Goal: Task Accomplishment & Management: Complete application form

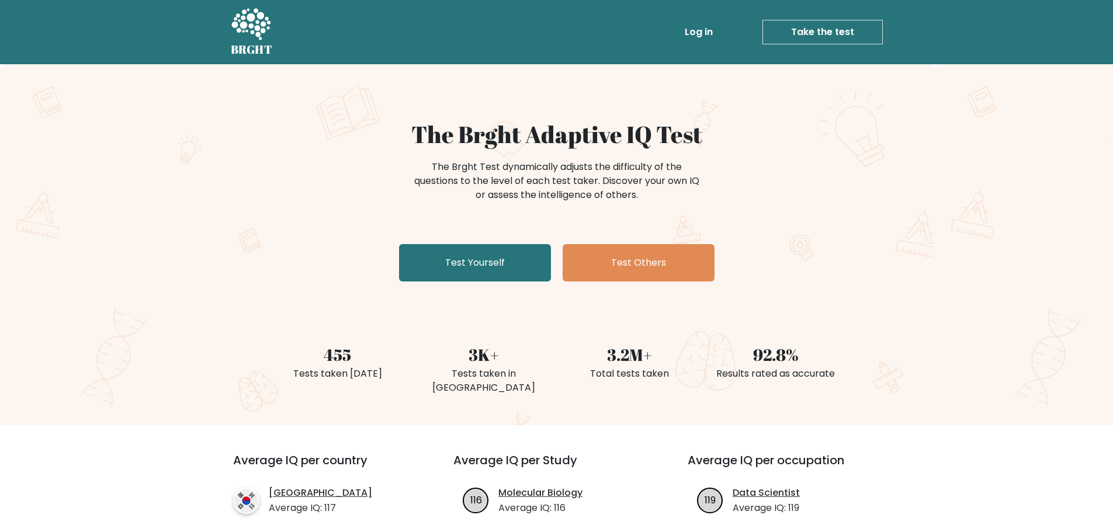
click at [812, 26] on link "Take the test" at bounding box center [822, 32] width 120 height 25
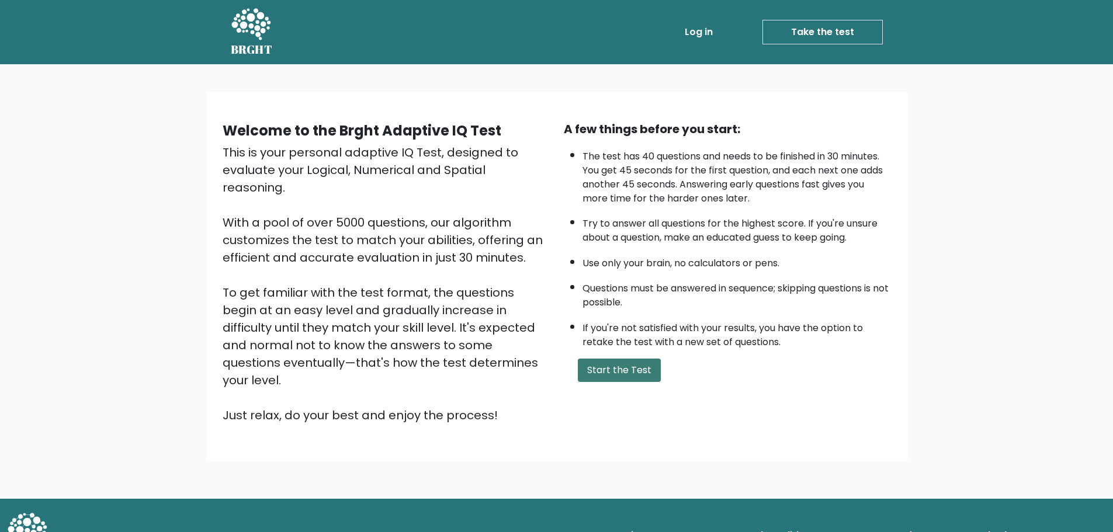
click at [615, 359] on button "Start the Test" at bounding box center [619, 370] width 83 height 23
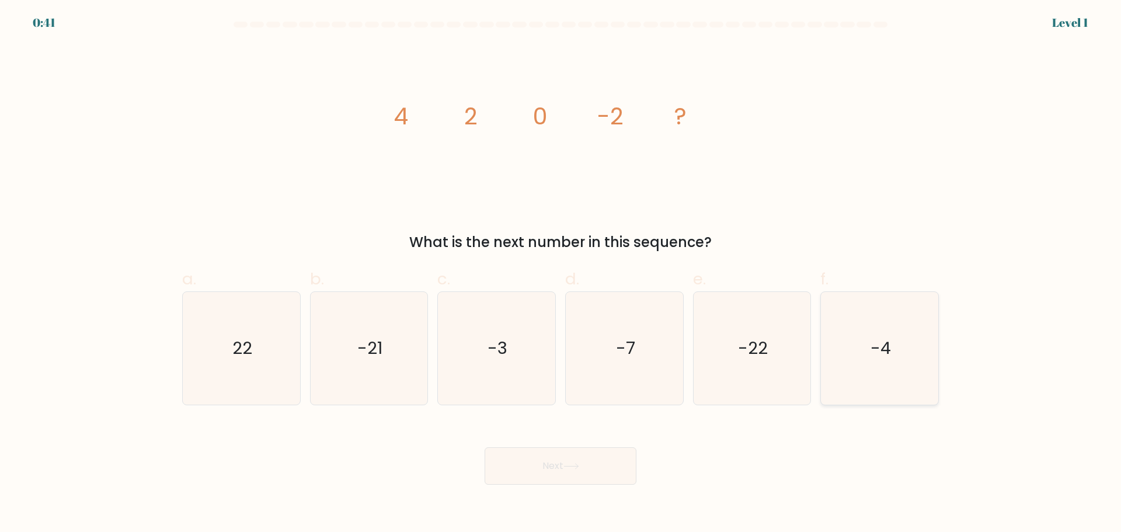
click at [894, 381] on icon "-4" at bounding box center [879, 348] width 113 height 113
click at [561, 274] on input "f. -4" at bounding box center [561, 270] width 1 height 8
radio input "true"
drag, startPoint x: 611, startPoint y: 468, endPoint x: 610, endPoint y: 463, distance: 5.9
click at [610, 468] on button "Next" at bounding box center [561, 465] width 152 height 37
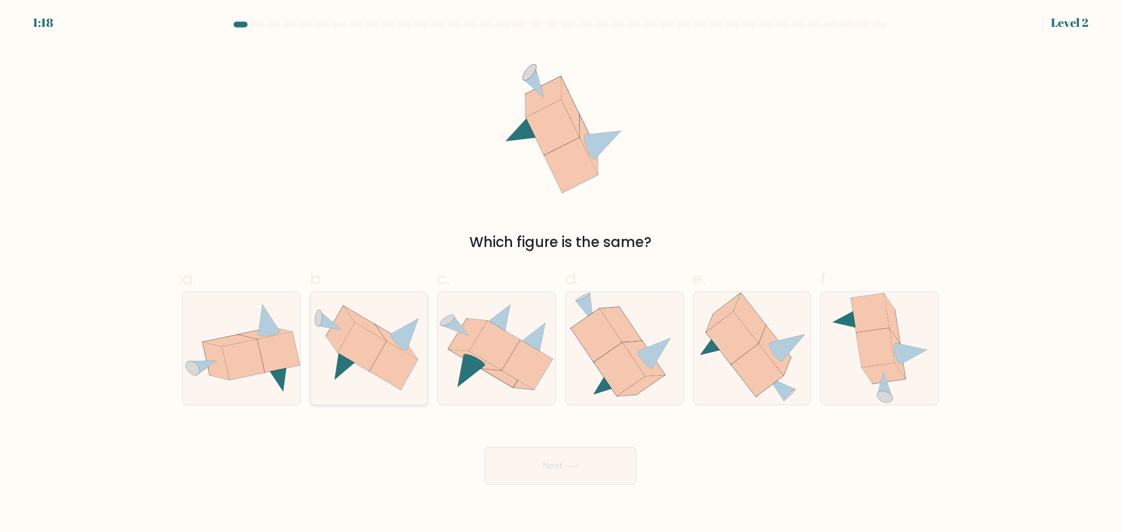
click at [394, 373] on icon at bounding box center [394, 366] width 48 height 48
click at [561, 274] on input "b." at bounding box center [561, 270] width 1 height 8
radio input "true"
click at [524, 493] on body "1:17 Level 2" at bounding box center [560, 266] width 1121 height 532
click at [532, 465] on button "Next" at bounding box center [561, 465] width 152 height 37
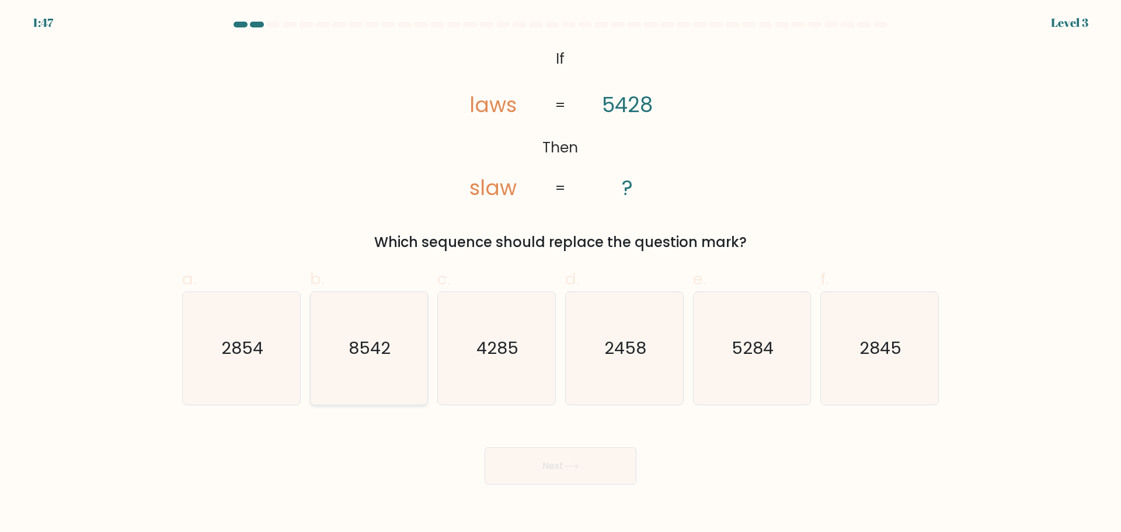
click at [377, 366] on icon "8542" at bounding box center [368, 348] width 113 height 113
click at [561, 274] on input "b. 8542" at bounding box center [561, 270] width 1 height 8
radio input "true"
click at [541, 474] on button "Next" at bounding box center [561, 465] width 152 height 37
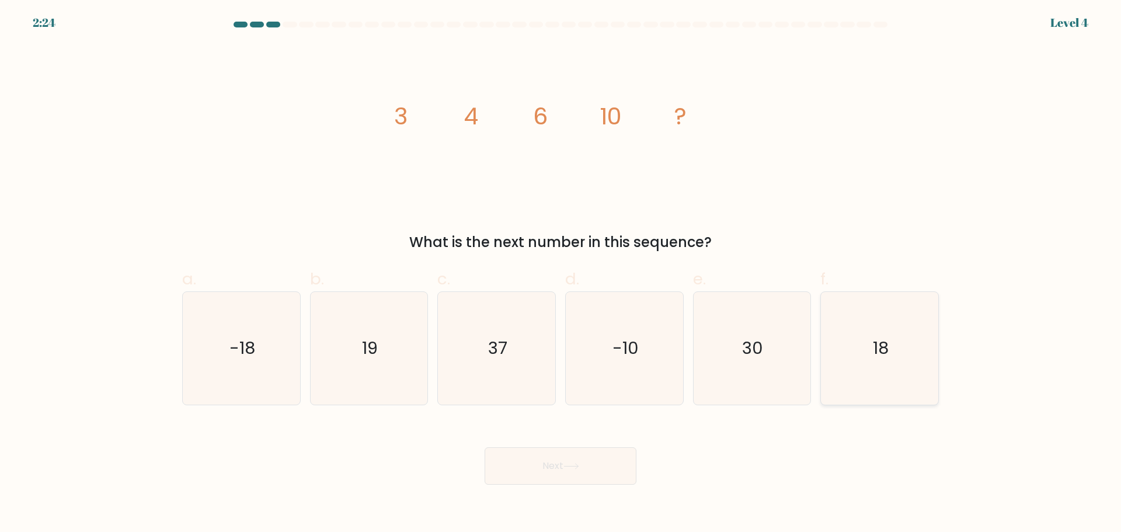
click at [882, 377] on icon "18" at bounding box center [879, 348] width 113 height 113
click at [561, 274] on input "f. 18" at bounding box center [561, 270] width 1 height 8
radio input "true"
click at [591, 469] on button "Next" at bounding box center [561, 465] width 152 height 37
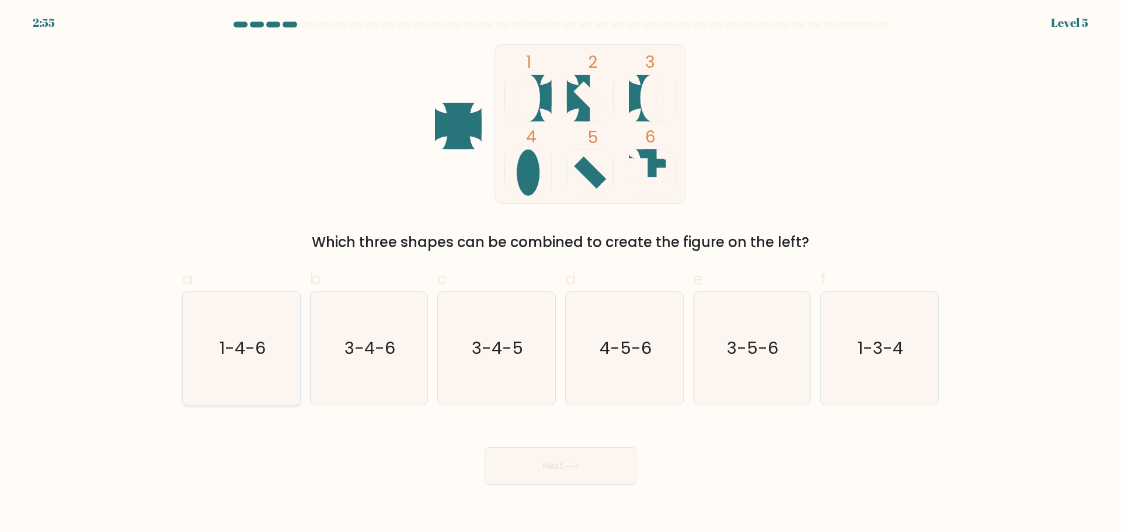
drag, startPoint x: 249, startPoint y: 340, endPoint x: 260, endPoint y: 340, distance: 11.7
click at [249, 340] on text "1-4-6" at bounding box center [243, 347] width 46 height 23
click at [561, 274] on input "a. 1-4-6" at bounding box center [561, 270] width 1 height 8
radio input "true"
click at [893, 363] on icon "1-3-4" at bounding box center [879, 348] width 113 height 113
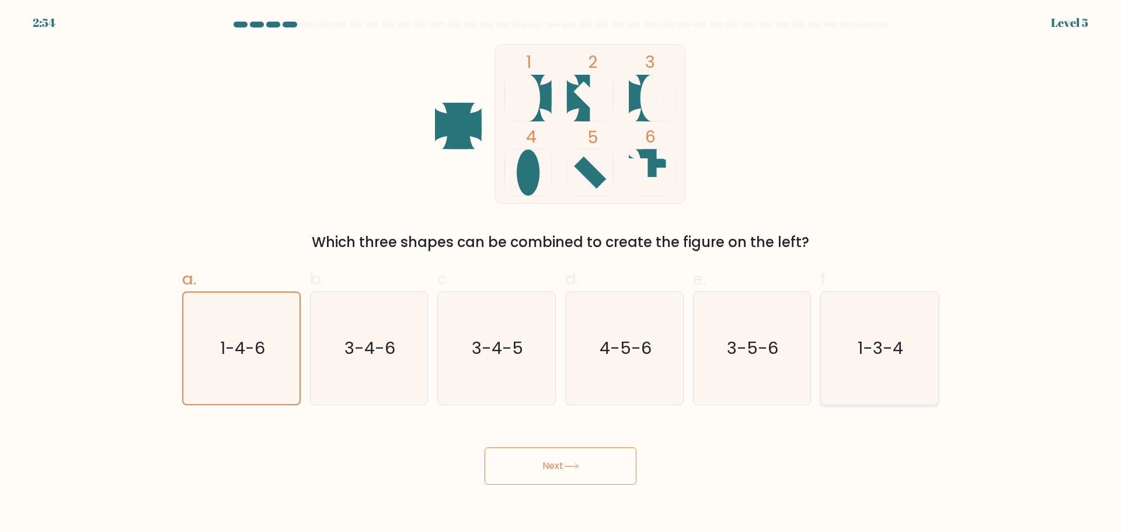
click at [561, 274] on input "f. 1-3-4" at bounding box center [561, 270] width 1 height 8
radio input "true"
click at [569, 463] on icon at bounding box center [572, 466] width 16 height 6
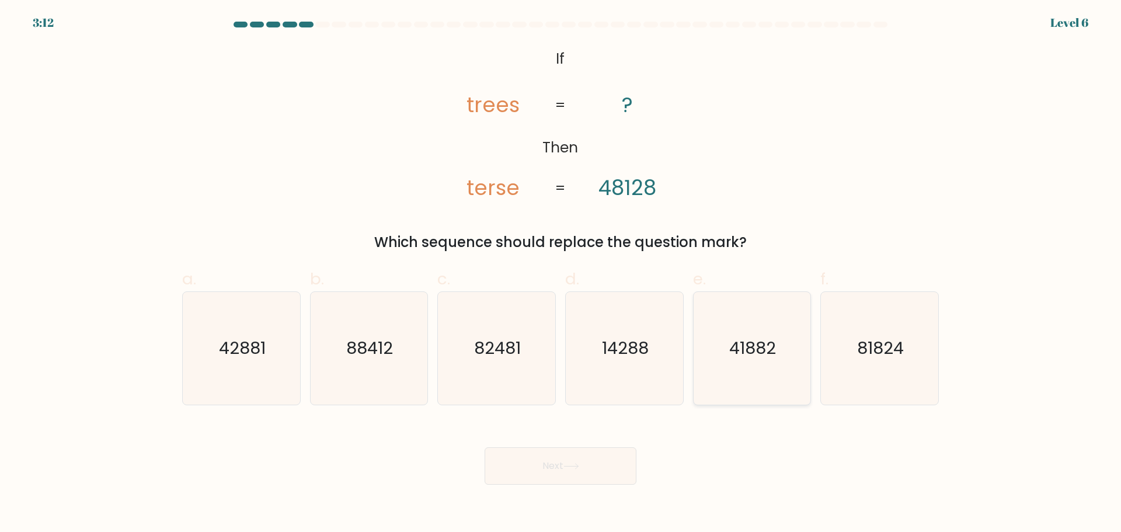
click at [784, 367] on icon "41882" at bounding box center [752, 348] width 113 height 113
click at [561, 274] on input "e. 41882" at bounding box center [561, 270] width 1 height 8
radio input "true"
click at [562, 459] on button "Next" at bounding box center [561, 465] width 152 height 37
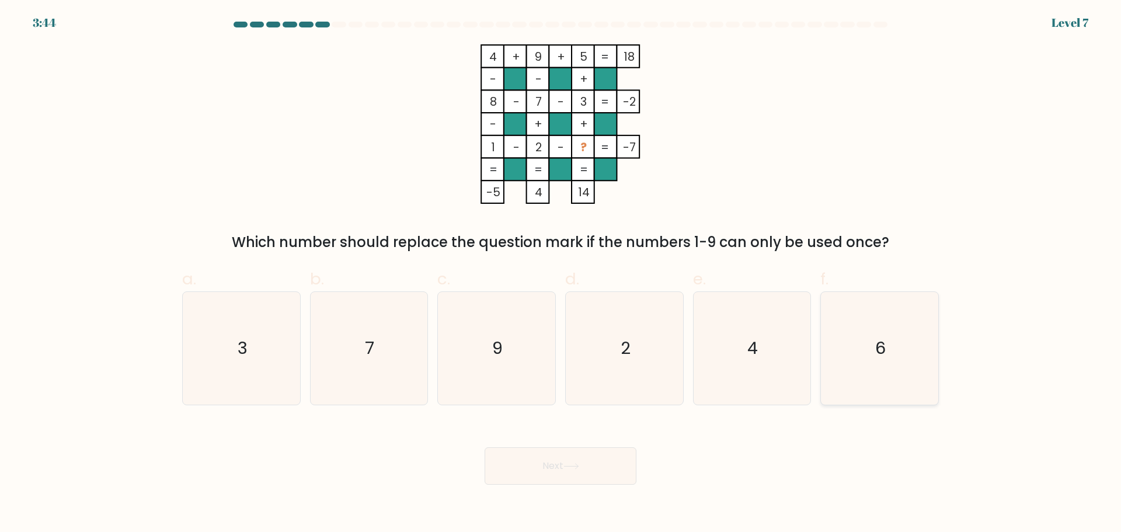
click at [864, 354] on icon "6" at bounding box center [879, 348] width 113 height 113
click at [561, 274] on input "f. 6" at bounding box center [561, 270] width 1 height 8
radio input "true"
click at [586, 456] on button "Next" at bounding box center [561, 465] width 152 height 37
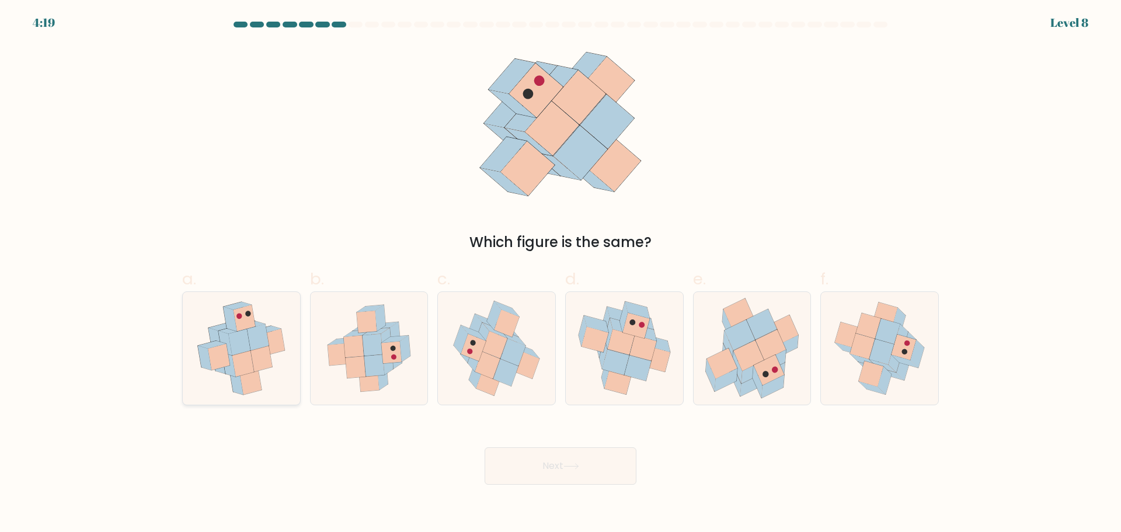
click at [233, 364] on icon at bounding box center [228, 364] width 13 height 25
click at [561, 274] on input "a." at bounding box center [561, 270] width 1 height 8
radio input "true"
click at [620, 359] on icon at bounding box center [615, 362] width 27 height 25
click at [561, 274] on input "d." at bounding box center [561, 270] width 1 height 8
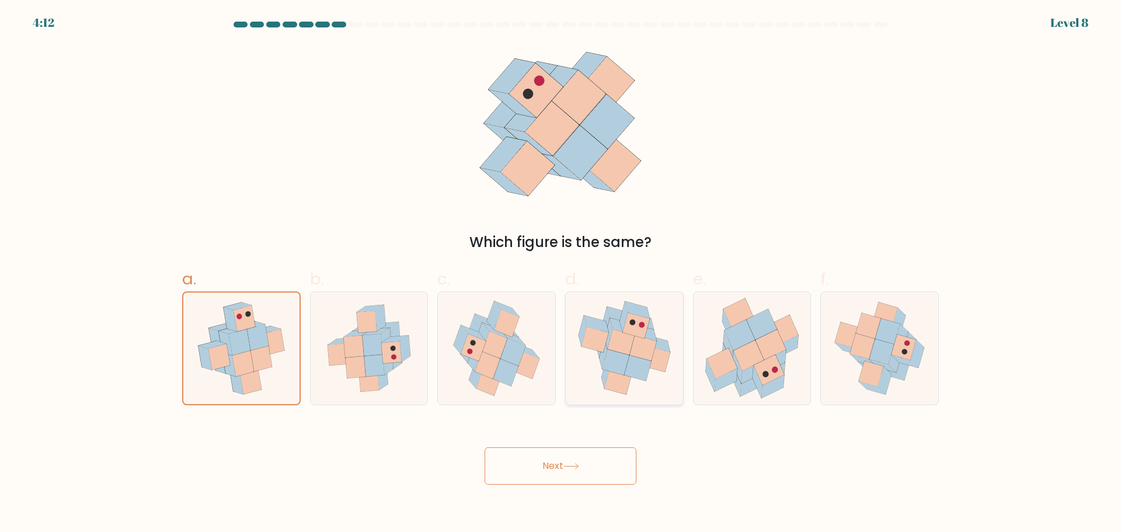
radio input "true"
click at [571, 461] on button "Next" at bounding box center [561, 465] width 152 height 37
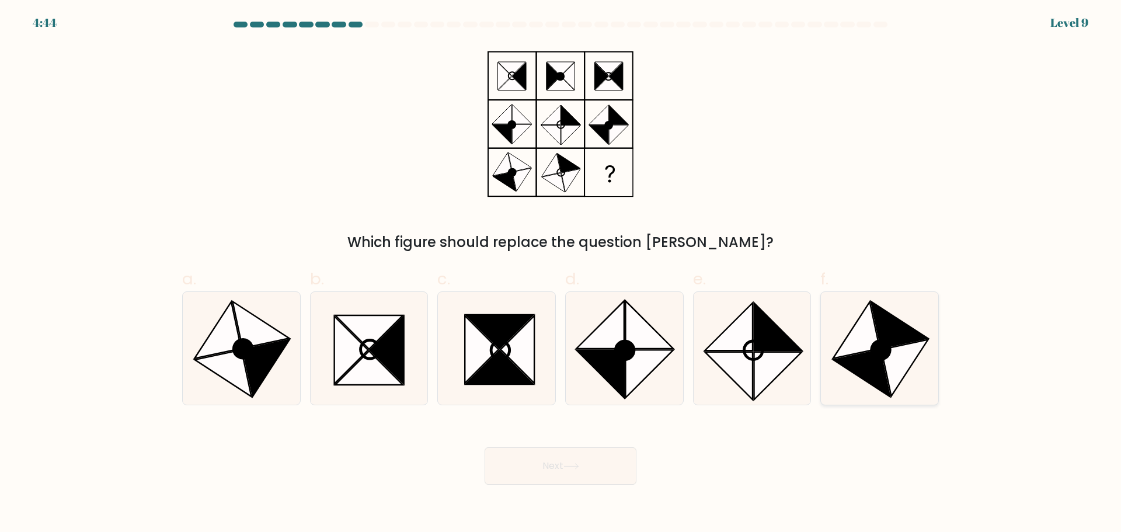
click at [894, 352] on icon at bounding box center [905, 367] width 47 height 57
click at [561, 274] on input "f." at bounding box center [561, 270] width 1 height 8
radio input "true"
click at [565, 461] on button "Next" at bounding box center [561, 465] width 152 height 37
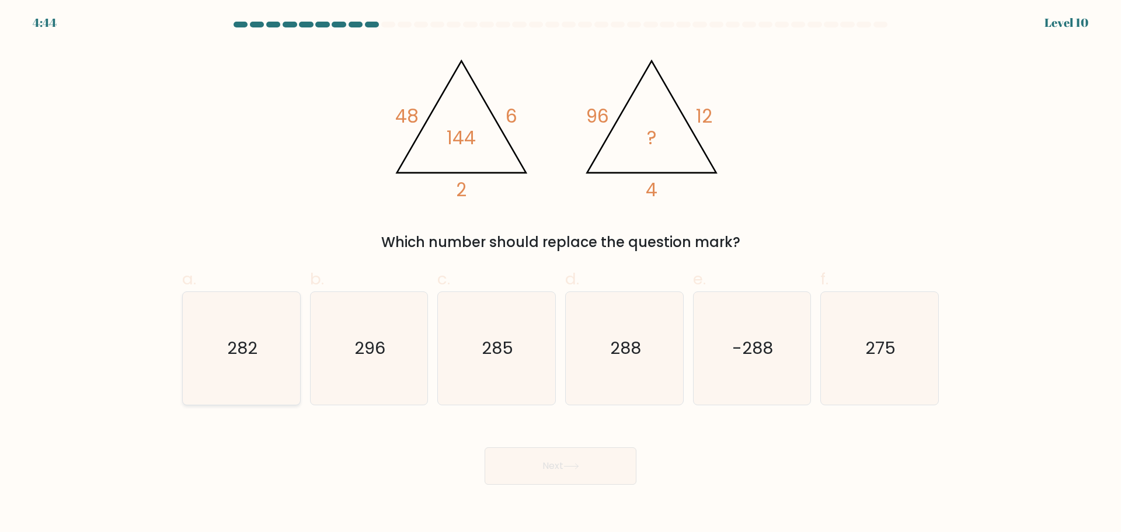
click at [232, 340] on text "282" at bounding box center [242, 347] width 30 height 23
click at [561, 274] on input "a. 282" at bounding box center [561, 270] width 1 height 8
radio input "true"
click at [541, 460] on button "Next" at bounding box center [561, 465] width 152 height 37
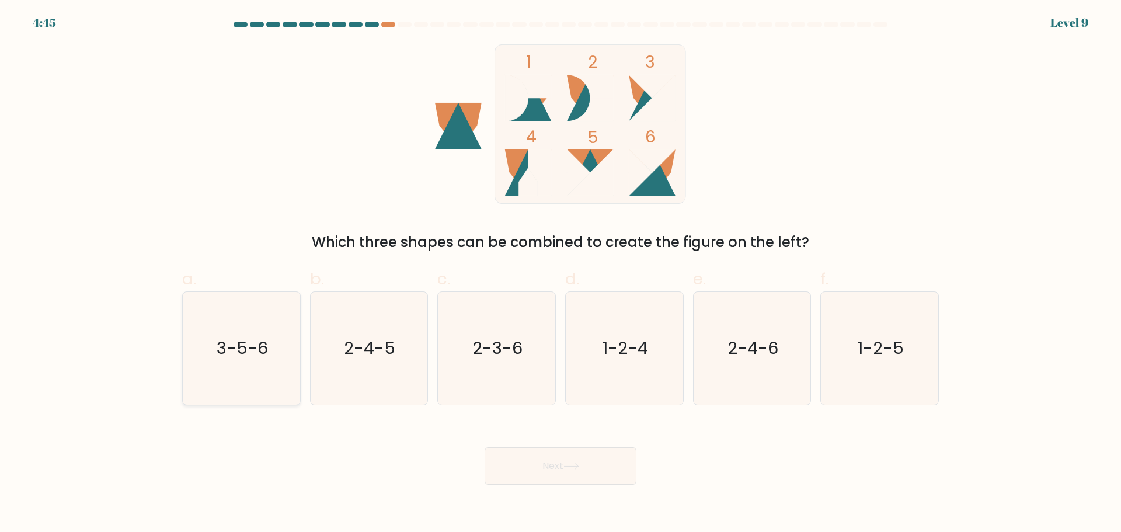
click at [241, 362] on icon "3-5-6" at bounding box center [241, 348] width 113 height 113
click at [561, 274] on input "a. 3-5-6" at bounding box center [561, 270] width 1 height 8
radio input "true"
click at [556, 468] on button "Next" at bounding box center [561, 465] width 152 height 37
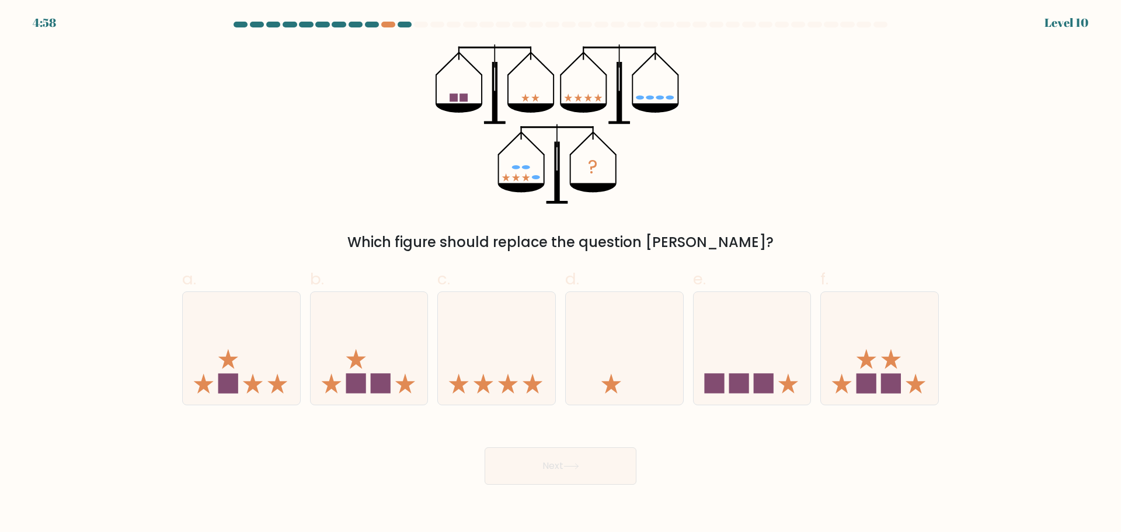
drag, startPoint x: 874, startPoint y: 326, endPoint x: 732, endPoint y: 26, distance: 332.0
click at [732, 26] on div at bounding box center [733, 25] width 14 height 6
drag, startPoint x: 561, startPoint y: 321, endPoint x: 358, endPoint y: 193, distance: 239.8
click at [356, 193] on div "? Which figure should replace the question mark?" at bounding box center [560, 148] width 771 height 208
